Goal: Task Accomplishment & Management: Use online tool/utility

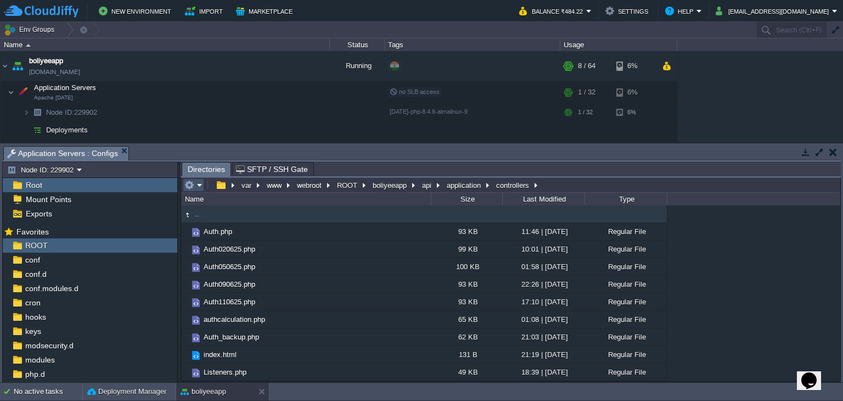
click at [192, 186] on button "button" at bounding box center [189, 185] width 10 height 10
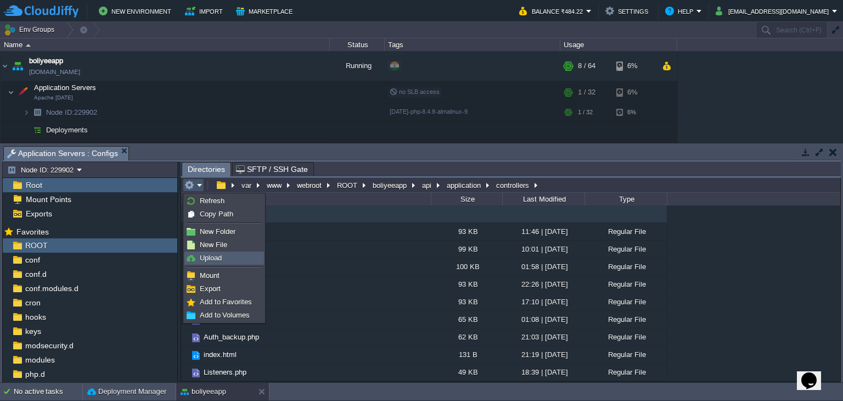
click at [222, 262] on link "Upload" at bounding box center [224, 258] width 78 height 12
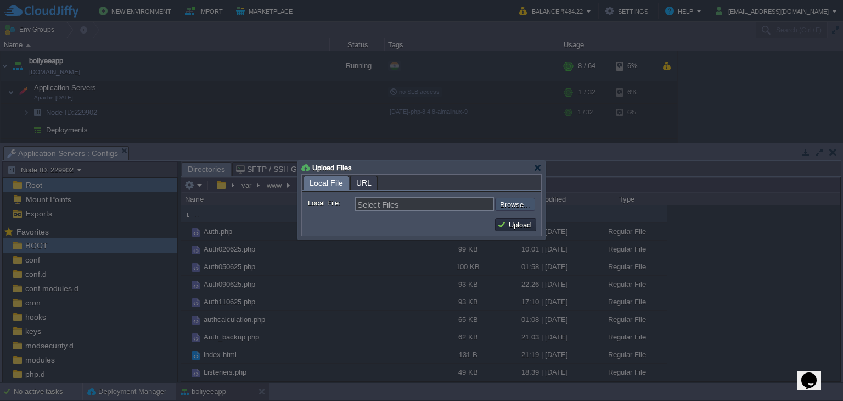
click at [519, 206] on input "file" at bounding box center [465, 204] width 139 height 13
type input "C:\fakepath\Payments.php"
type input "Payments.php"
click at [528, 228] on button "Upload" at bounding box center [515, 225] width 37 height 10
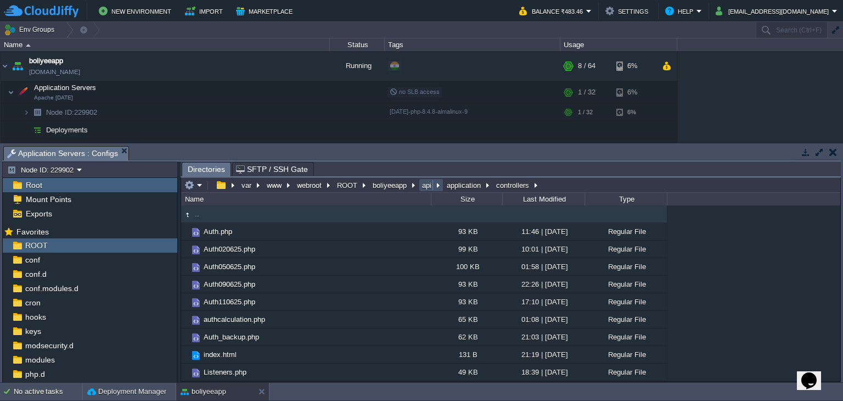
click at [424, 184] on button "api" at bounding box center [427, 185] width 14 height 10
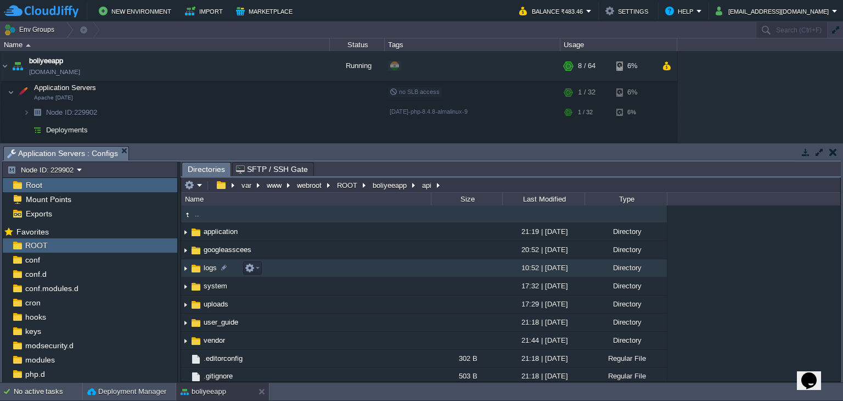
click at [205, 266] on span "logs" at bounding box center [210, 267] width 16 height 9
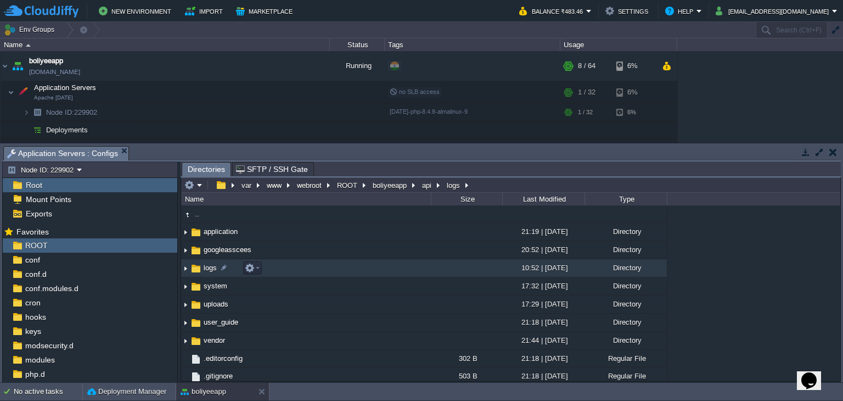
click at [205, 266] on span "logs" at bounding box center [210, 267] width 16 height 9
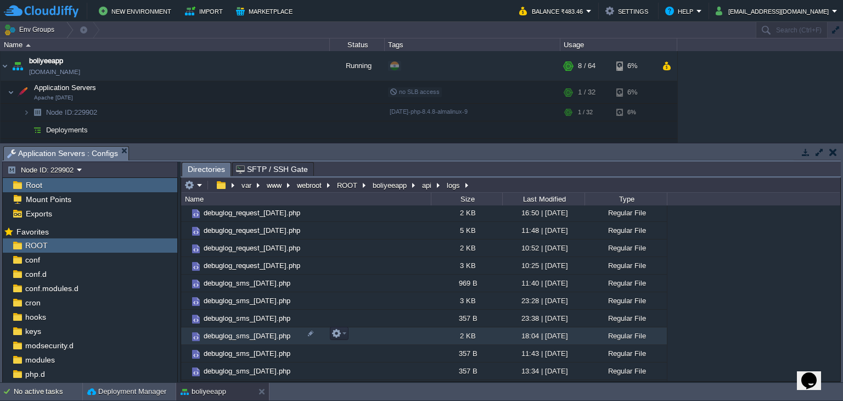
scroll to position [200, 0]
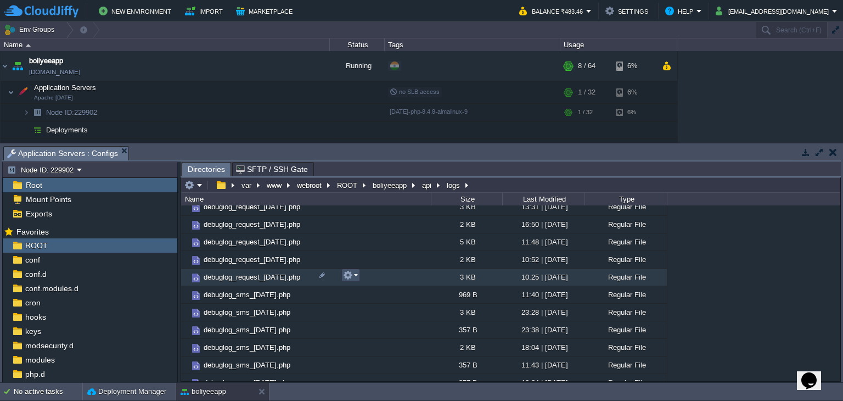
click at [345, 277] on button "button" at bounding box center [348, 275] width 10 height 10
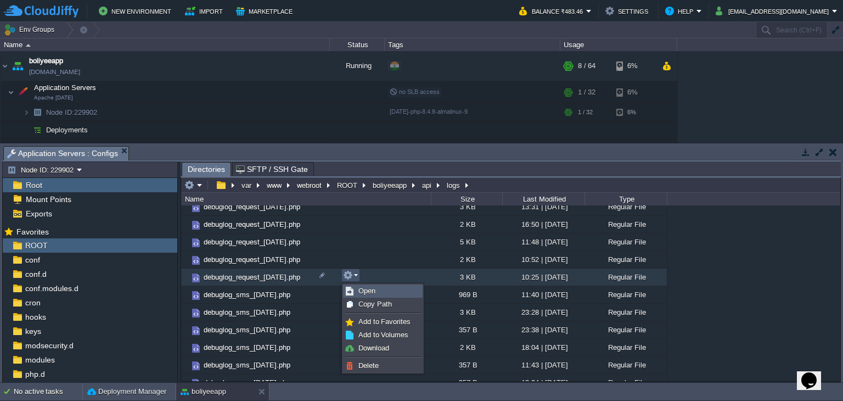
click at [354, 288] on link "Open" at bounding box center [383, 291] width 78 height 12
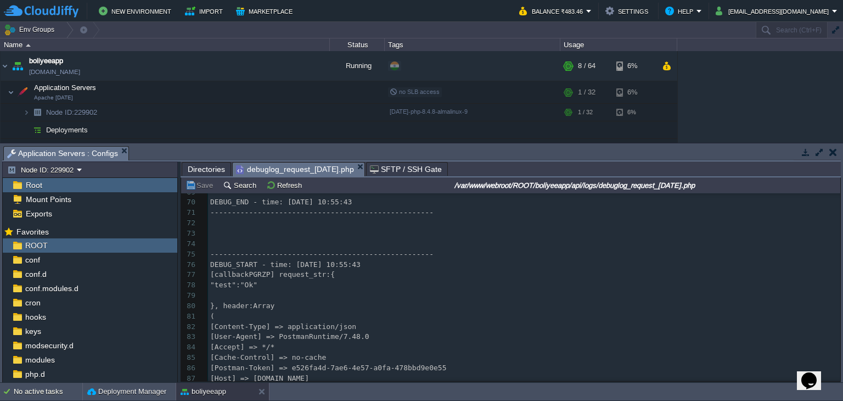
scroll to position [0, 0]
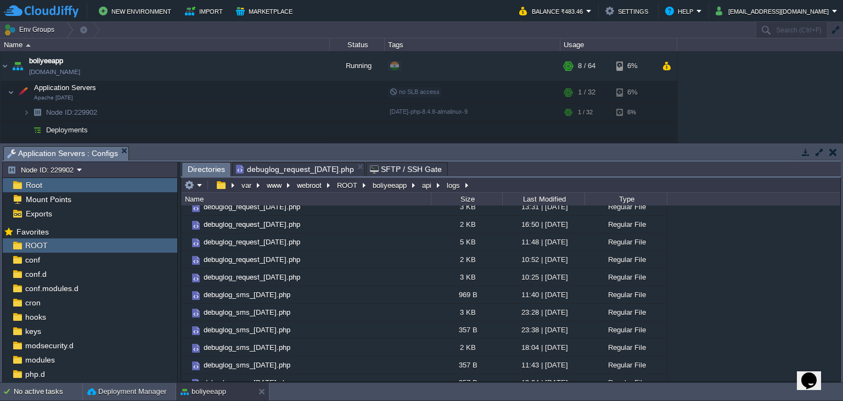
click at [204, 169] on span "Directories" at bounding box center [206, 169] width 37 height 14
click at [424, 190] on button "api" at bounding box center [427, 185] width 14 height 10
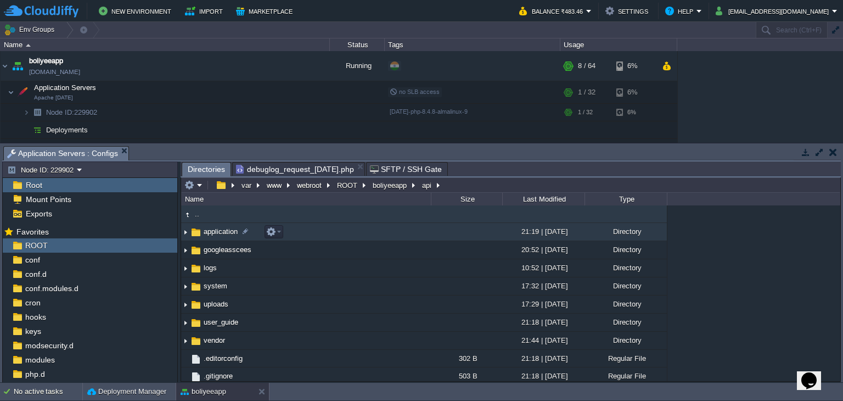
click at [229, 234] on span "application" at bounding box center [220, 231] width 37 height 9
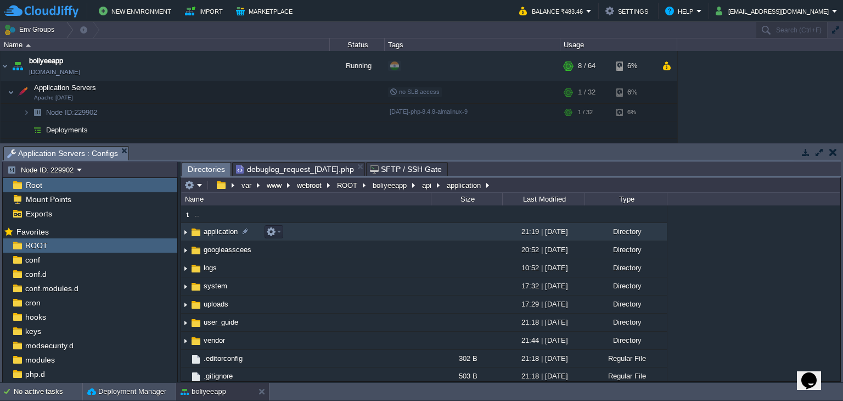
click at [229, 234] on span "application" at bounding box center [220, 231] width 37 height 9
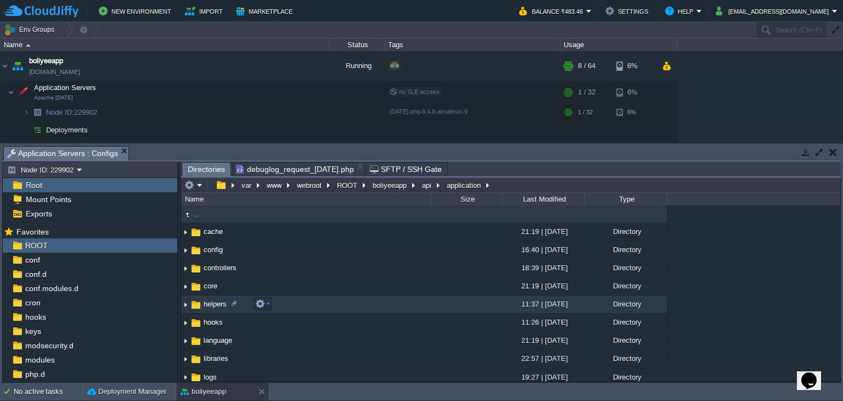
click at [218, 304] on span "helpers" at bounding box center [215, 303] width 26 height 9
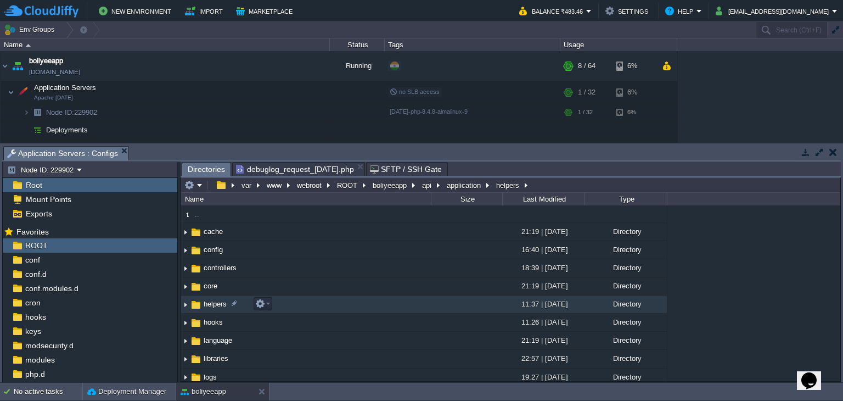
click at [218, 304] on span "helpers" at bounding box center [215, 303] width 26 height 9
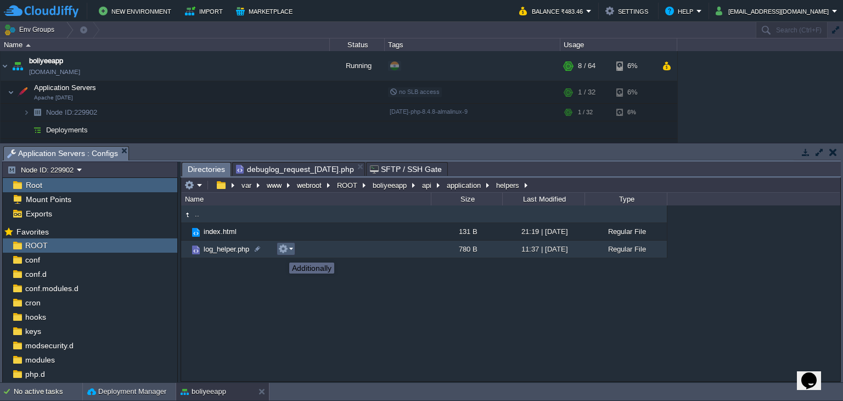
click at [285, 251] on button "button" at bounding box center [283, 249] width 10 height 10
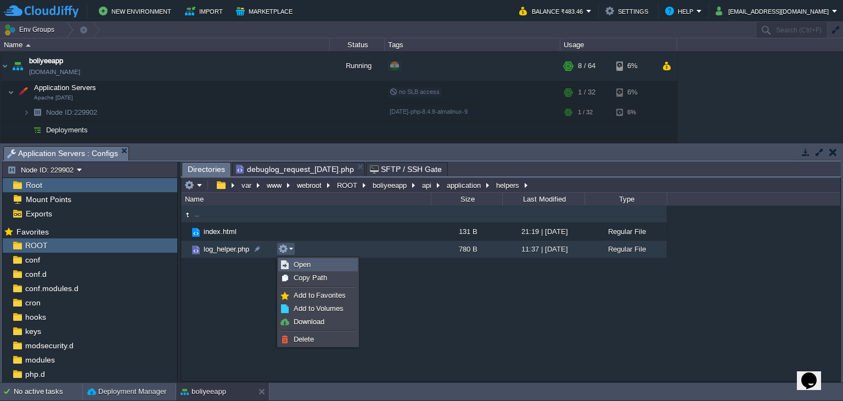
click at [292, 262] on link "Open" at bounding box center [318, 265] width 78 height 12
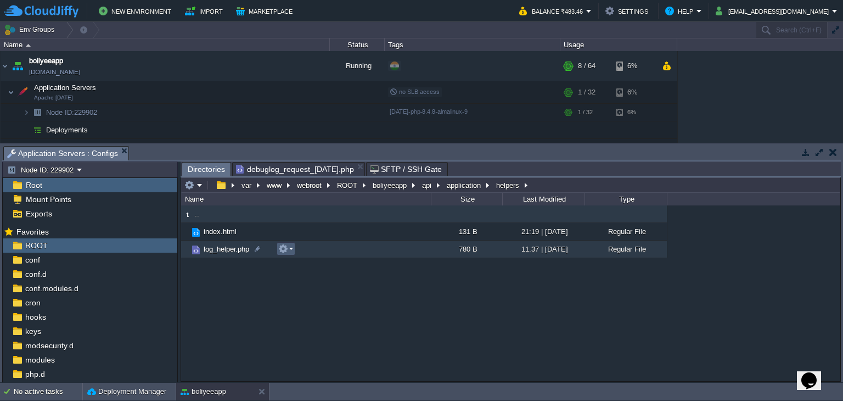
click at [292, 251] on td at bounding box center [286, 248] width 19 height 13
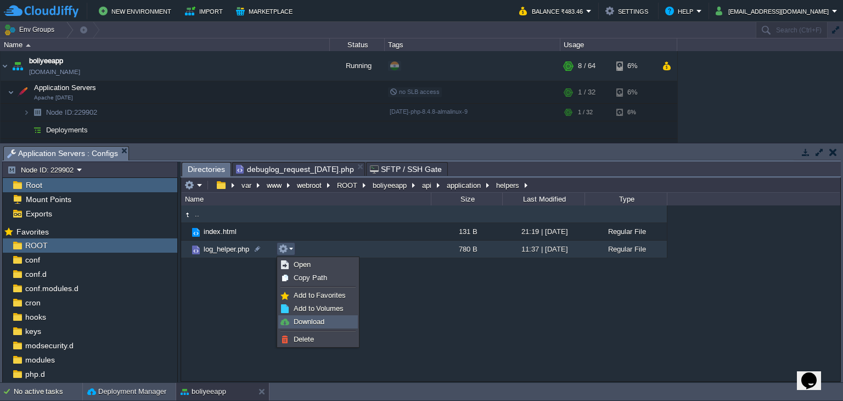
click at [298, 321] on span "Download" at bounding box center [309, 321] width 31 height 8
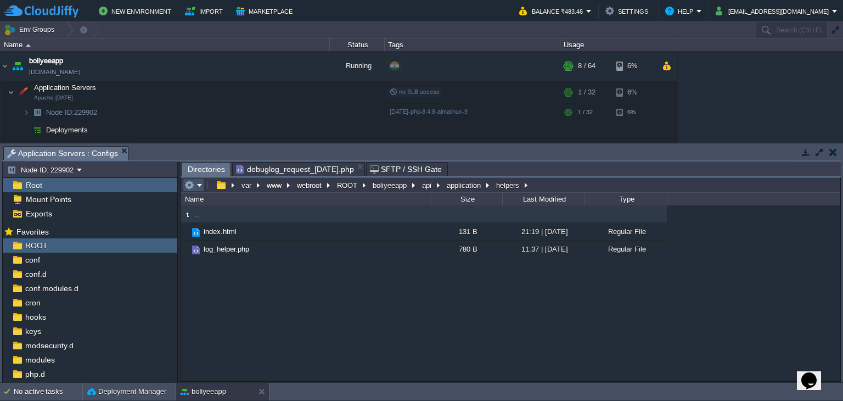
click at [191, 188] on button "button" at bounding box center [189, 185] width 10 height 10
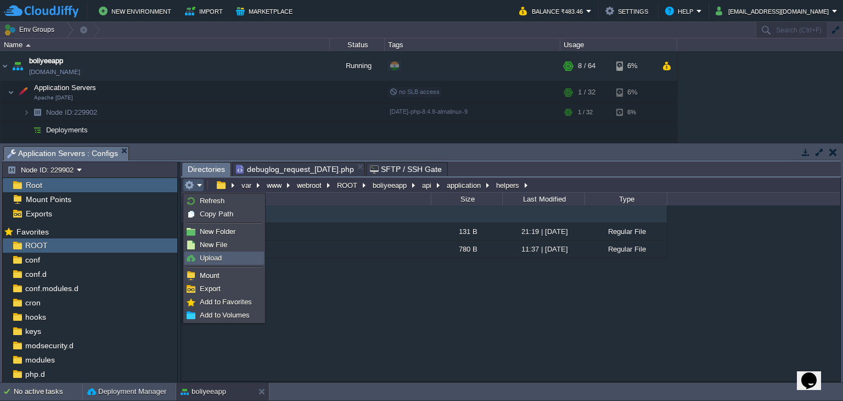
click at [222, 259] on link "Upload" at bounding box center [224, 258] width 78 height 12
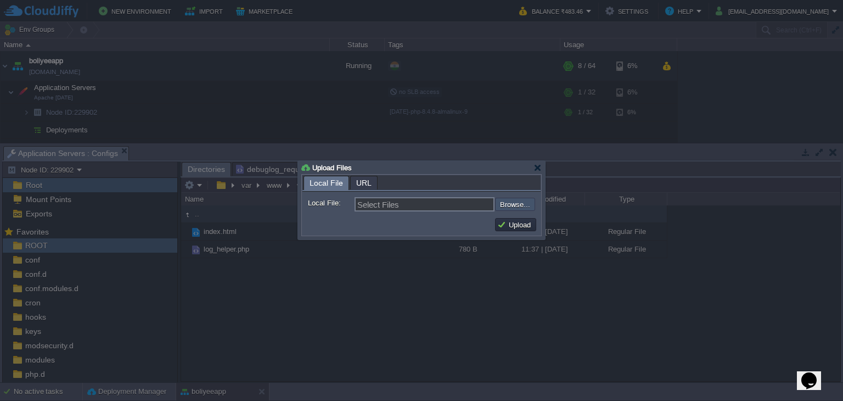
click at [505, 205] on input "file" at bounding box center [465, 204] width 139 height 13
type input "C:\fakepath\log_helper.php"
type input "log_helper.php"
click at [513, 224] on button "Upload" at bounding box center [515, 225] width 37 height 10
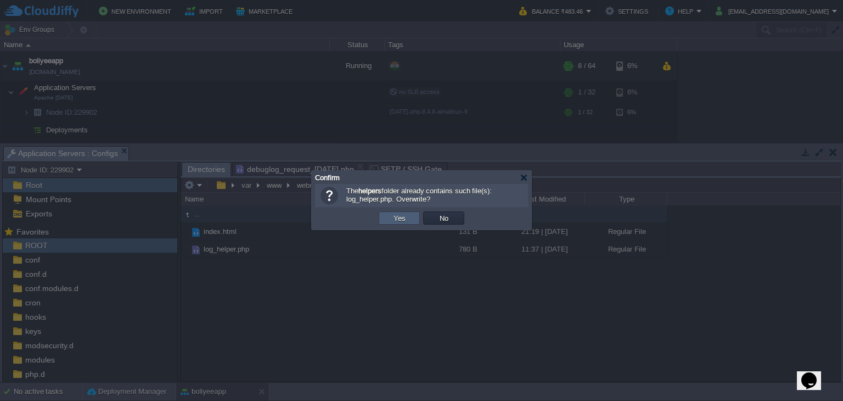
click at [393, 221] on button "Yes" at bounding box center [399, 218] width 19 height 10
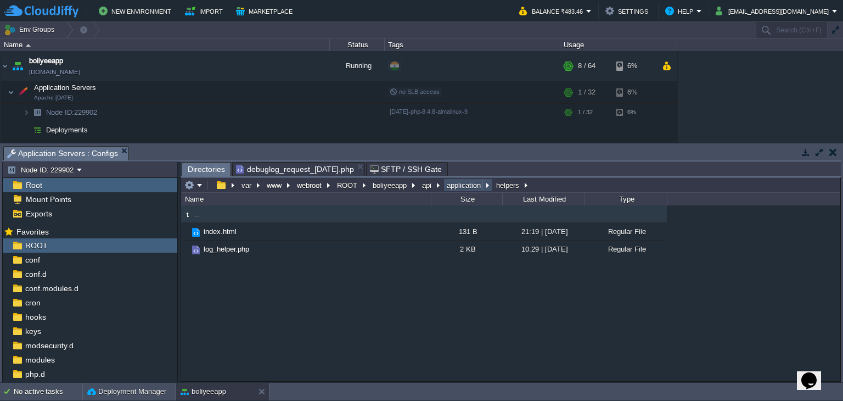
click at [457, 185] on button "application" at bounding box center [464, 185] width 38 height 10
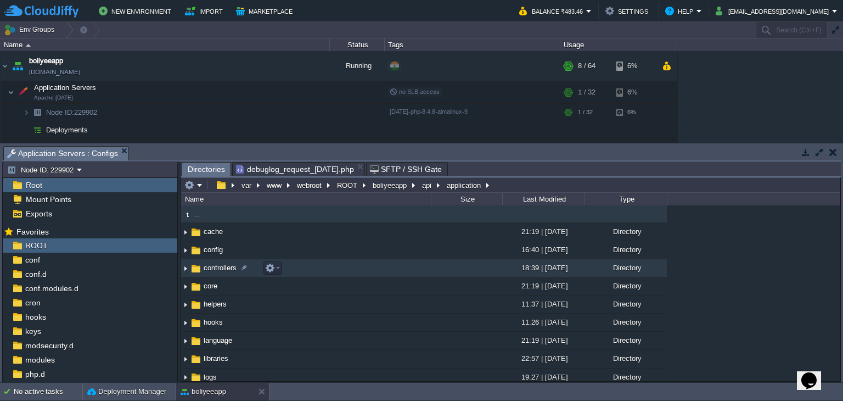
click at [223, 271] on span "controllers" at bounding box center [220, 267] width 36 height 9
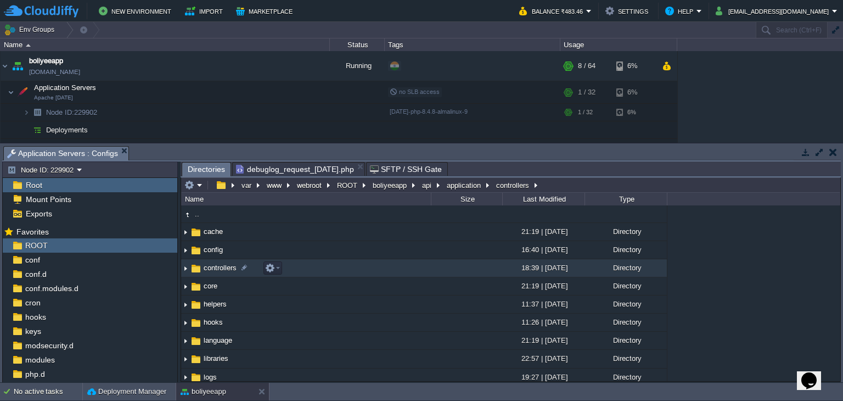
click at [223, 271] on span "controllers" at bounding box center [220, 267] width 36 height 9
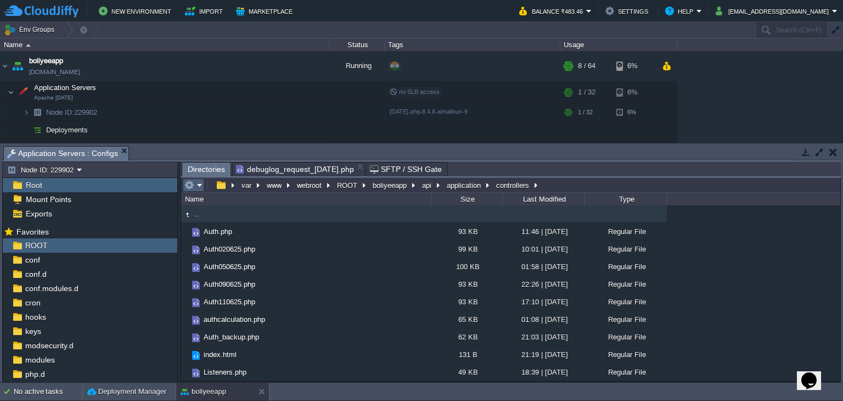
click at [199, 188] on em at bounding box center [193, 185] width 18 height 10
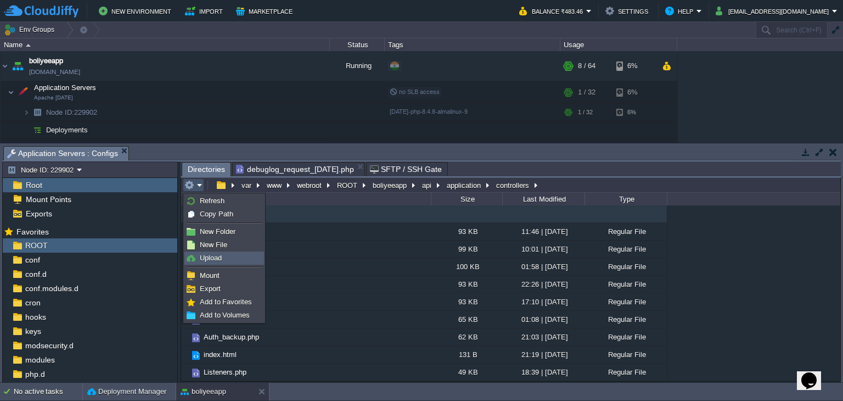
click at [217, 255] on span "Upload" at bounding box center [211, 258] width 22 height 8
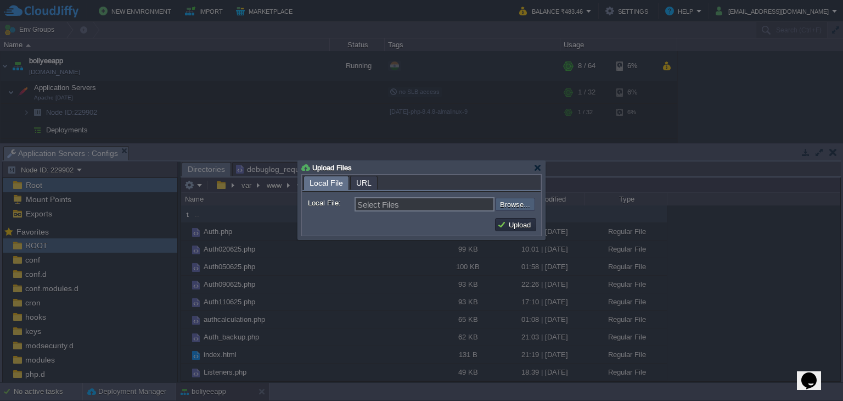
click at [518, 203] on input "file" at bounding box center [465, 204] width 139 height 13
type input "C:\fakepath\Payments.php"
type input "Payments.php"
click at [510, 224] on button "Upload" at bounding box center [515, 225] width 37 height 10
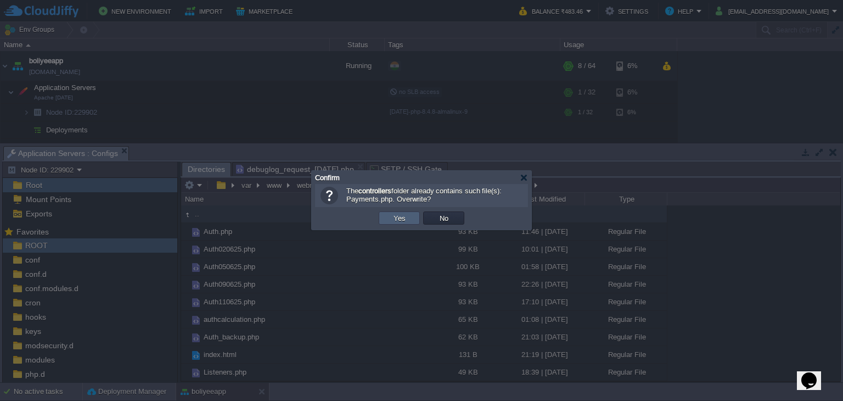
click at [393, 220] on button "Yes" at bounding box center [399, 218] width 19 height 10
